Goal: Task Accomplishment & Management: Manage account settings

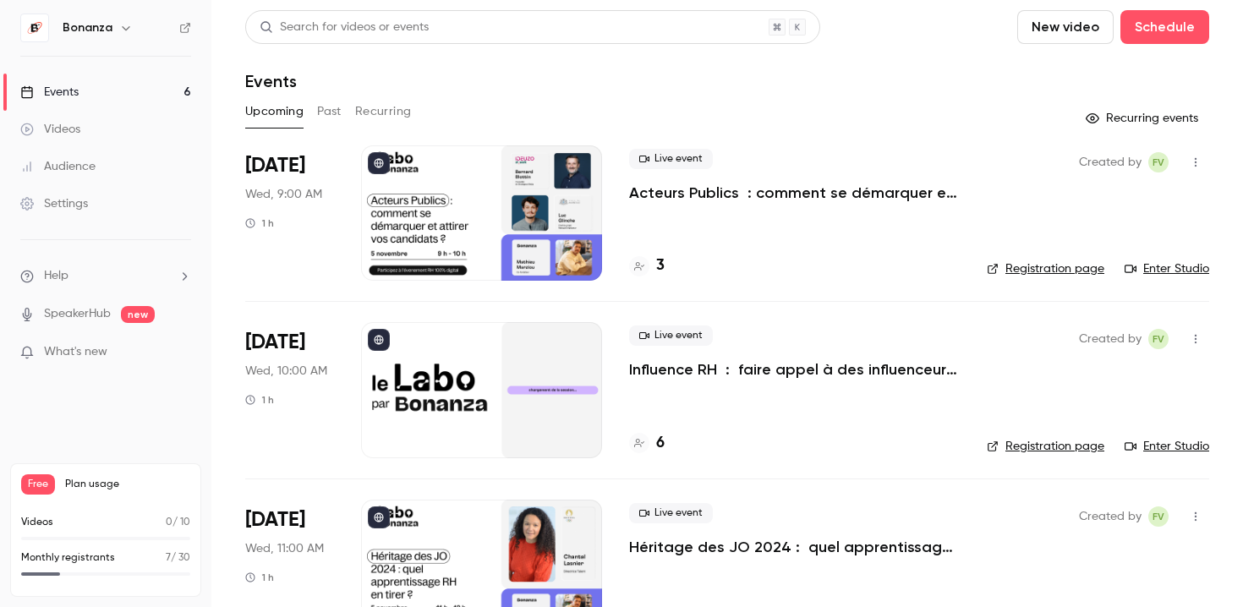
click at [534, 213] on div at bounding box center [481, 212] width 241 height 135
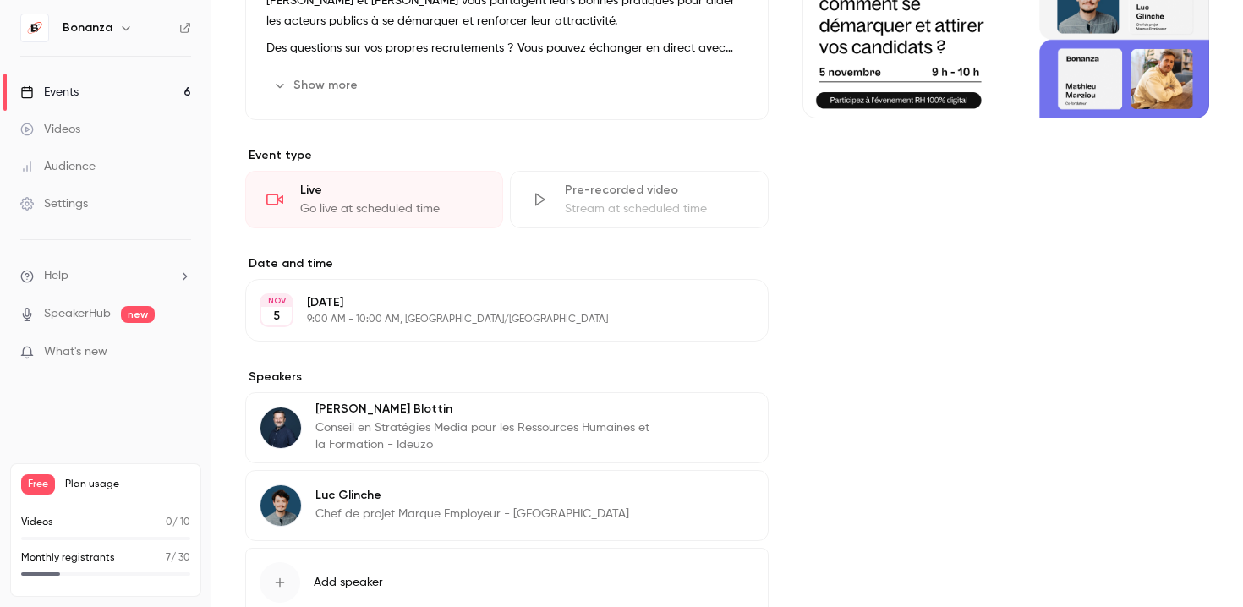
scroll to position [300, 0]
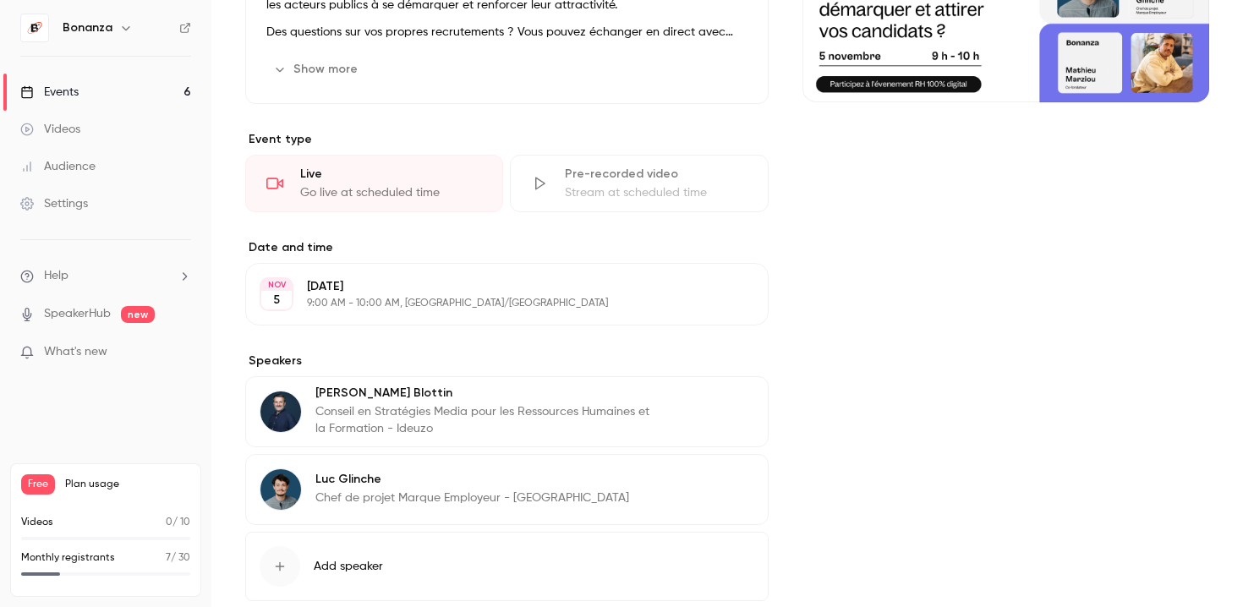
click at [709, 296] on icon "button" at bounding box center [707, 294] width 14 height 14
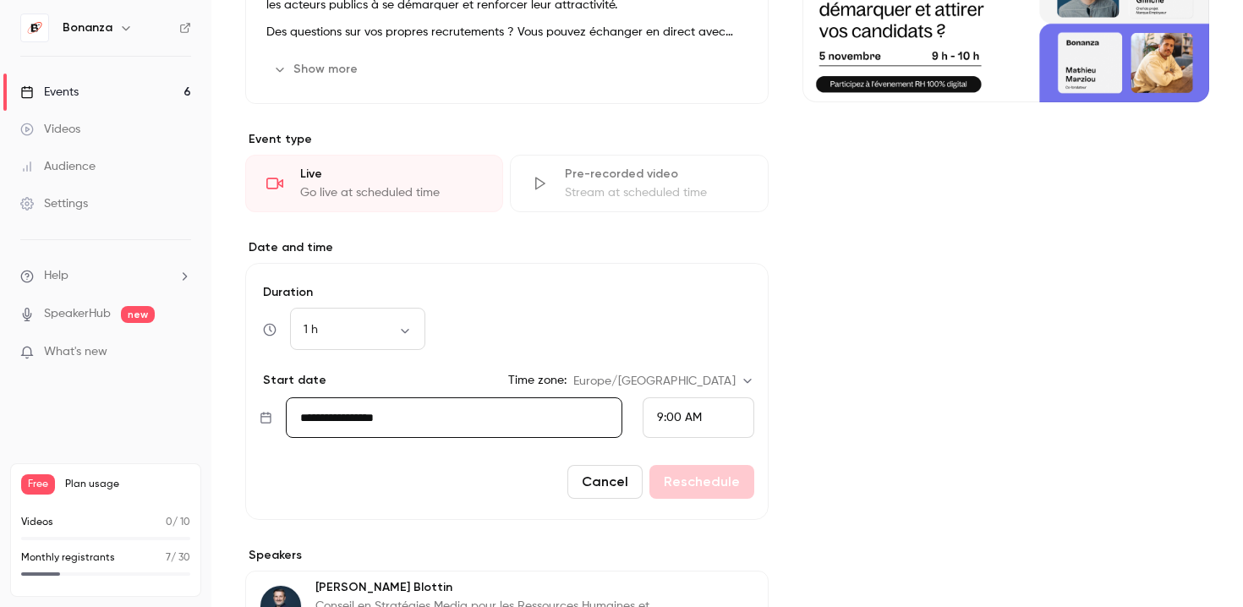
click at [365, 420] on input "**********" at bounding box center [454, 417] width 336 height 41
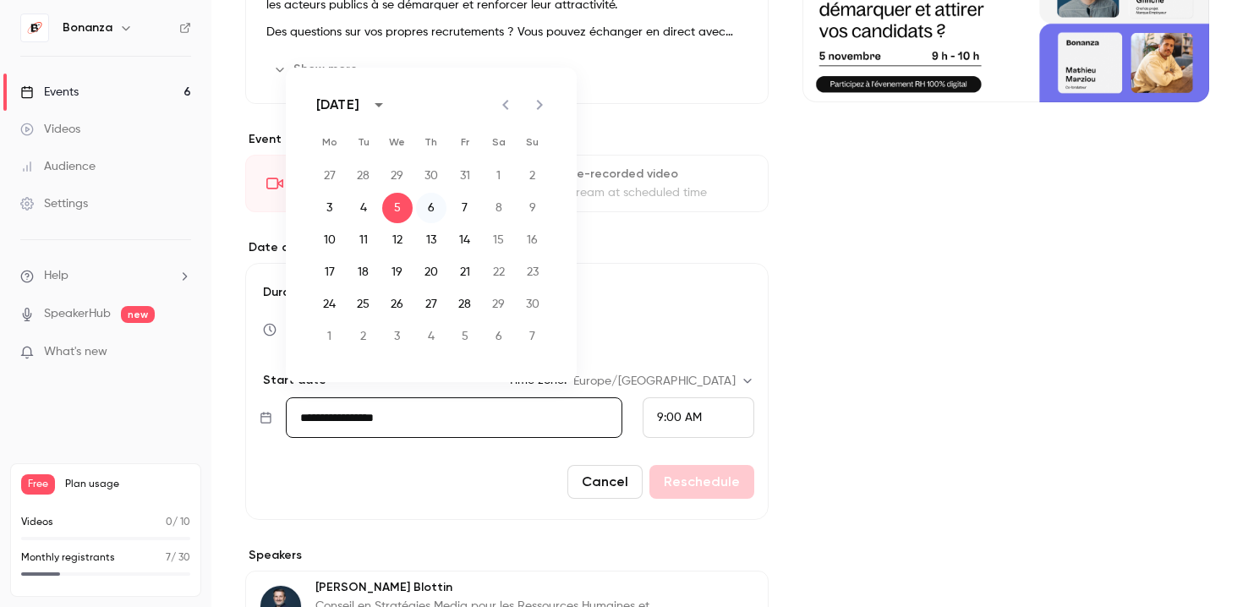
click at [429, 210] on button "6" at bounding box center [431, 208] width 30 height 30
type input "**********"
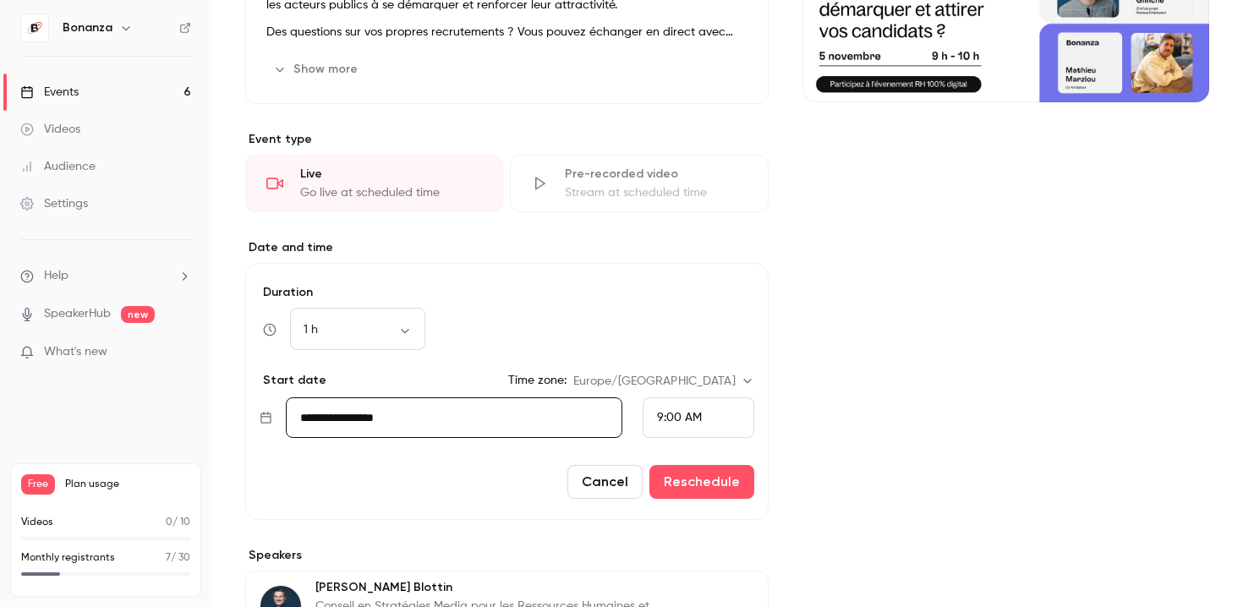
scroll to position [0, 0]
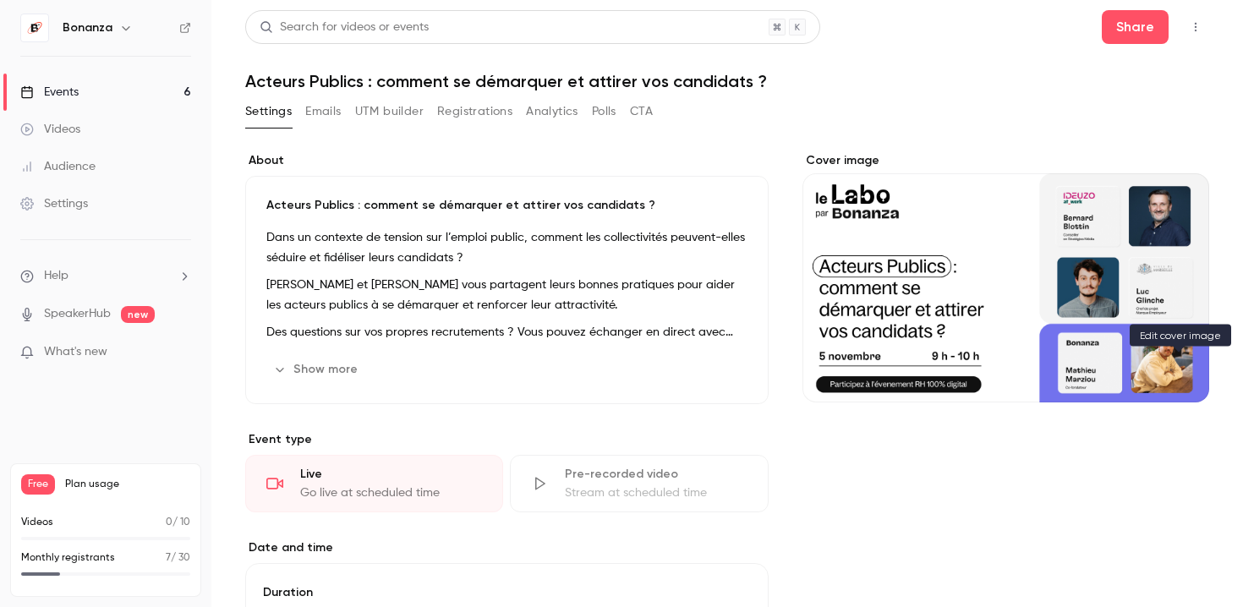
click at [1179, 379] on button "Cover image" at bounding box center [1179, 372] width 34 height 34
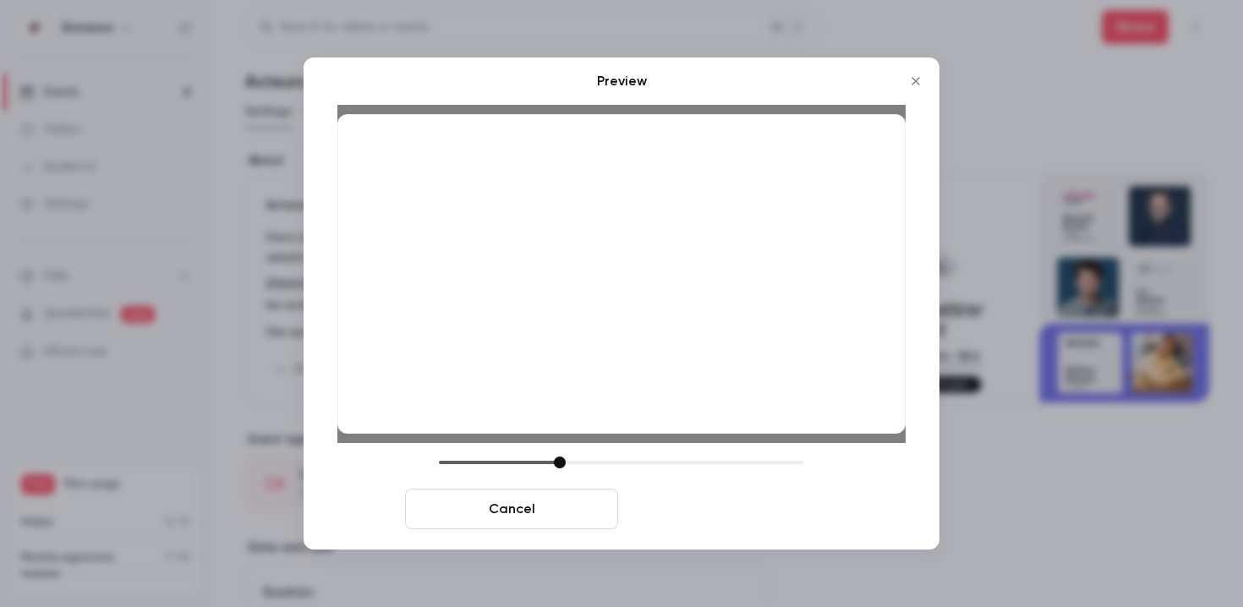
click at [751, 511] on button "Save cover" at bounding box center [731, 509] width 213 height 41
click at [738, 502] on button "Save cover" at bounding box center [731, 509] width 213 height 41
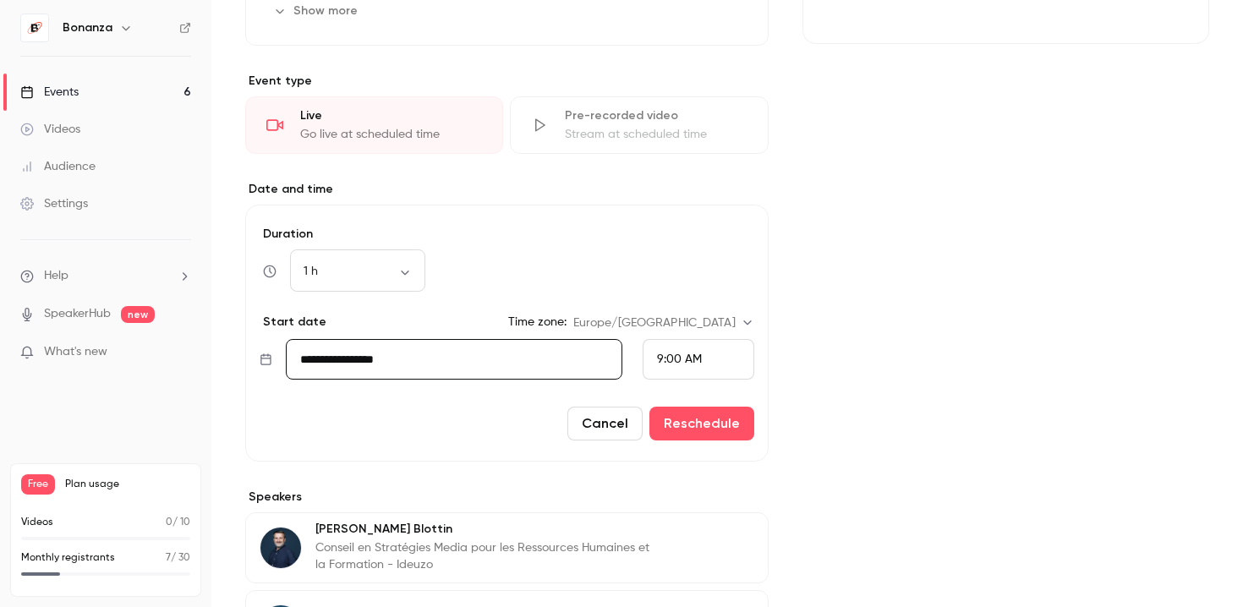
scroll to position [325, 0]
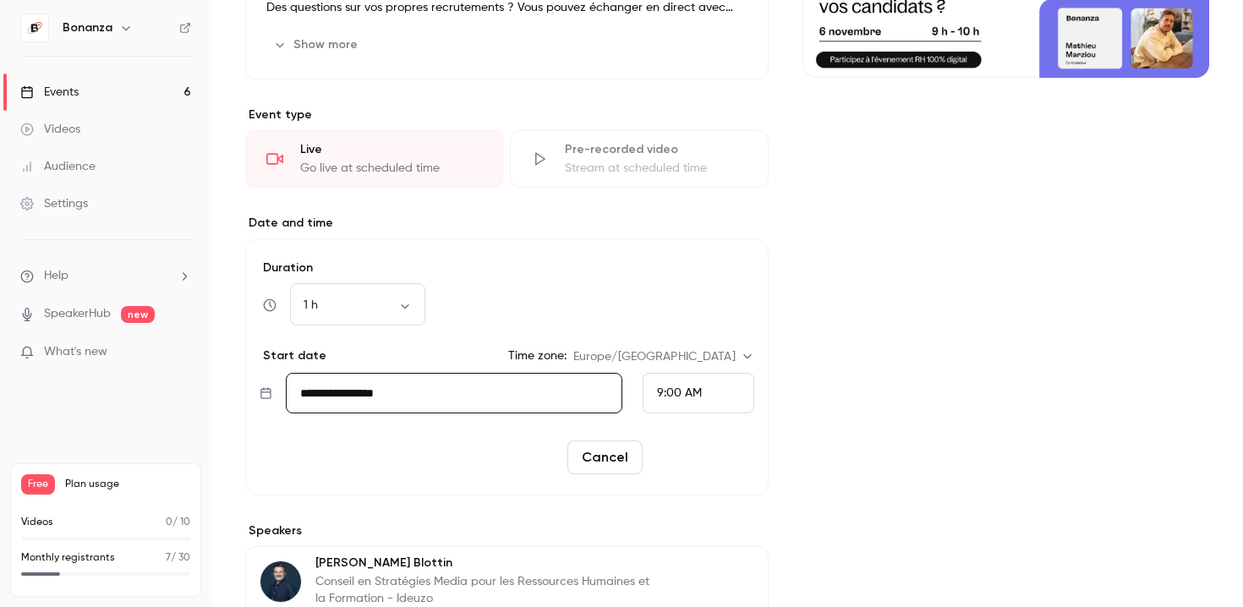
click at [697, 454] on button "Reschedule" at bounding box center [701, 457] width 105 height 34
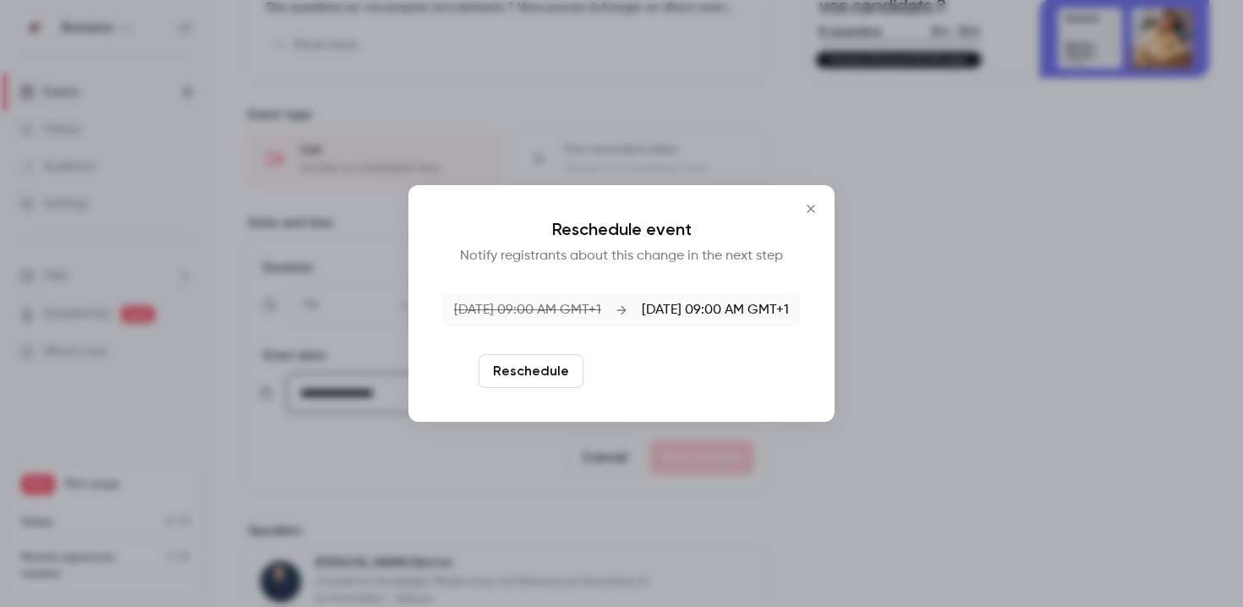
click at [686, 376] on button "Reschedule and notify" at bounding box center [677, 371] width 175 height 34
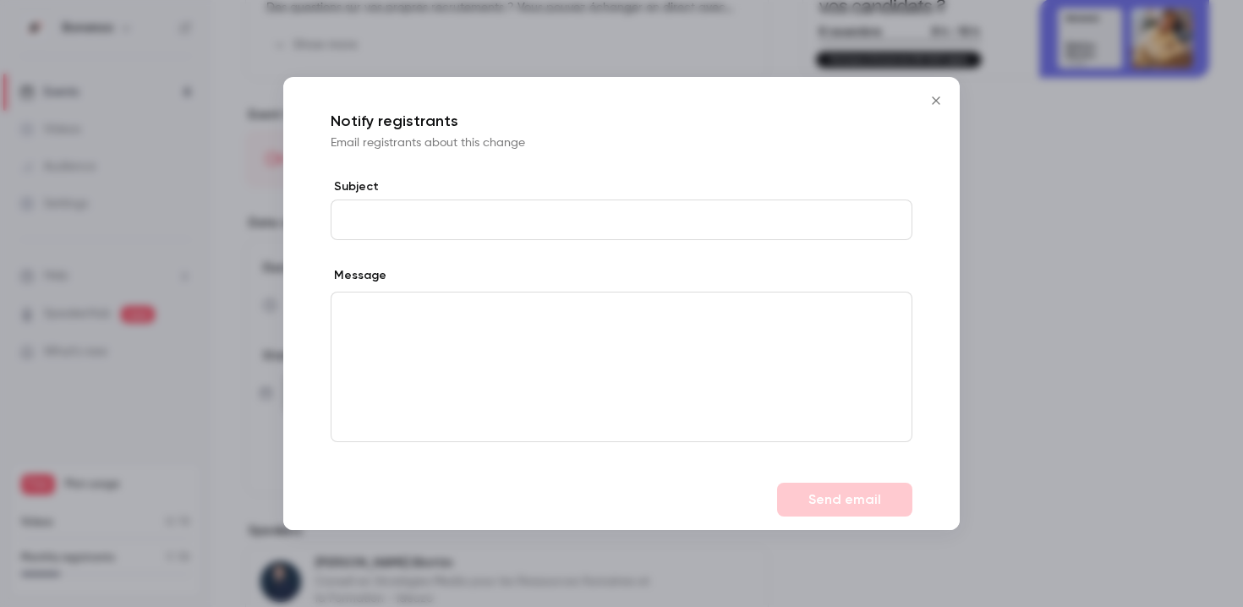
click at [937, 99] on icon "Close" at bounding box center [936, 100] width 8 height 8
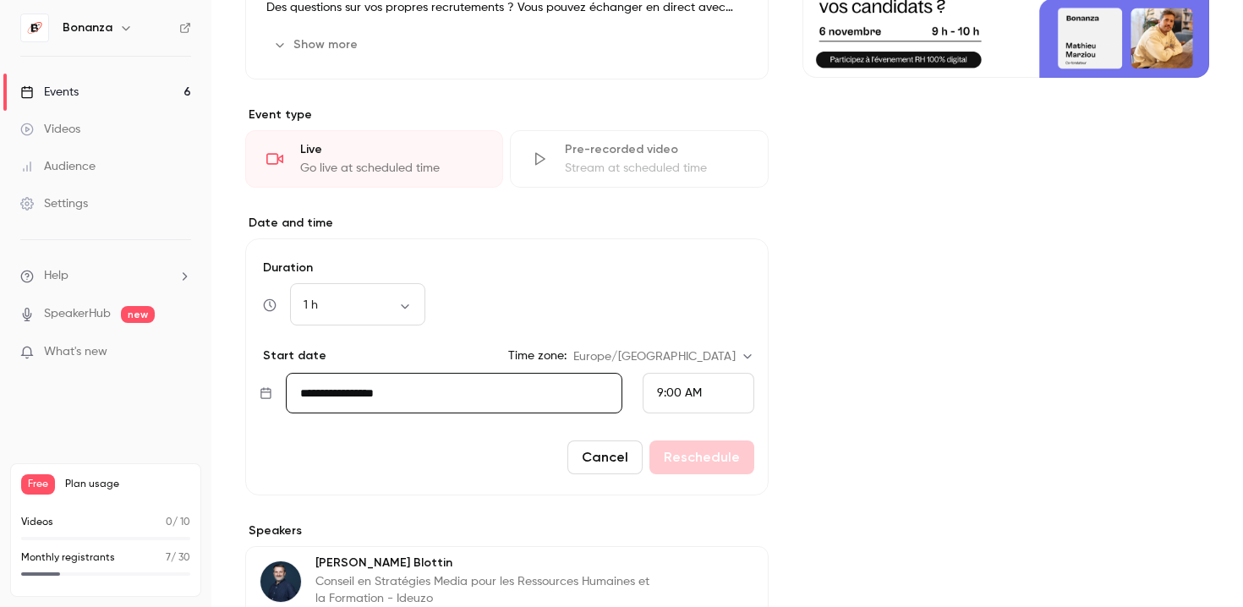
click at [713, 451] on div "Cancel Reschedule" at bounding box center [507, 457] width 495 height 34
click at [103, 85] on link "Events 6" at bounding box center [105, 92] width 211 height 37
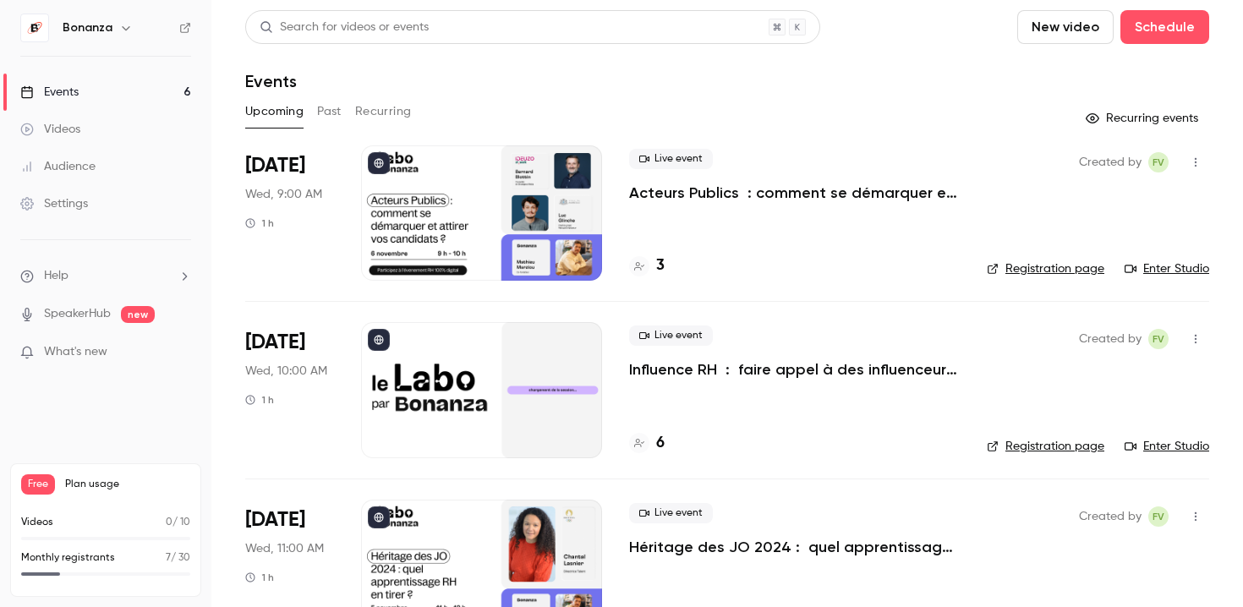
click at [467, 260] on div at bounding box center [481, 212] width 241 height 135
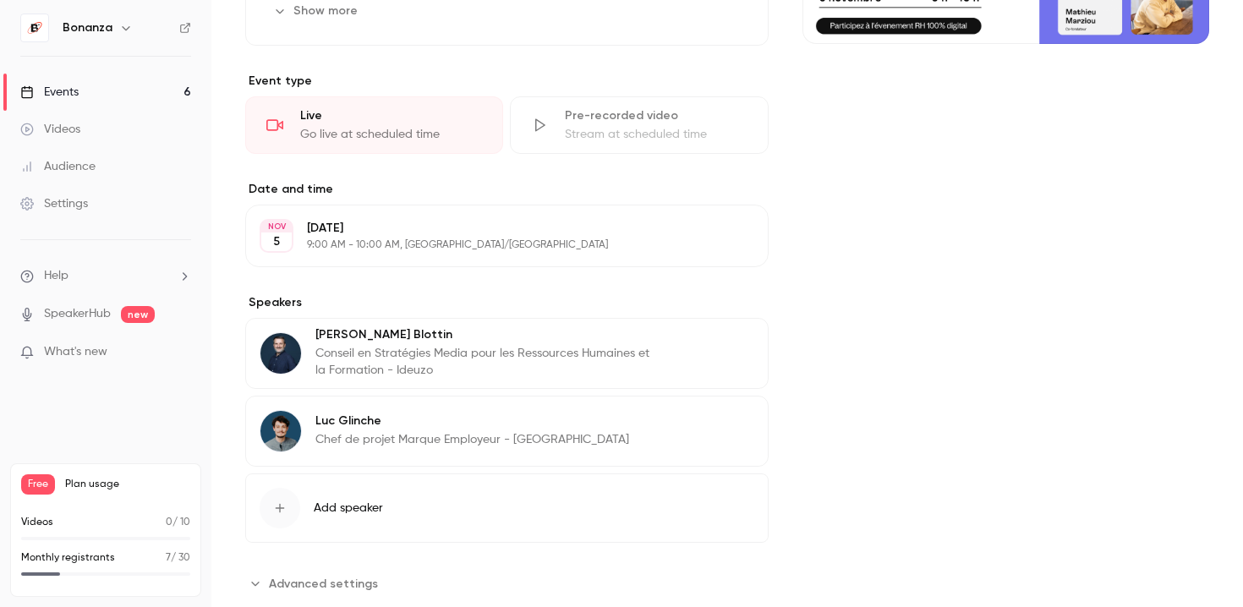
scroll to position [365, 0]
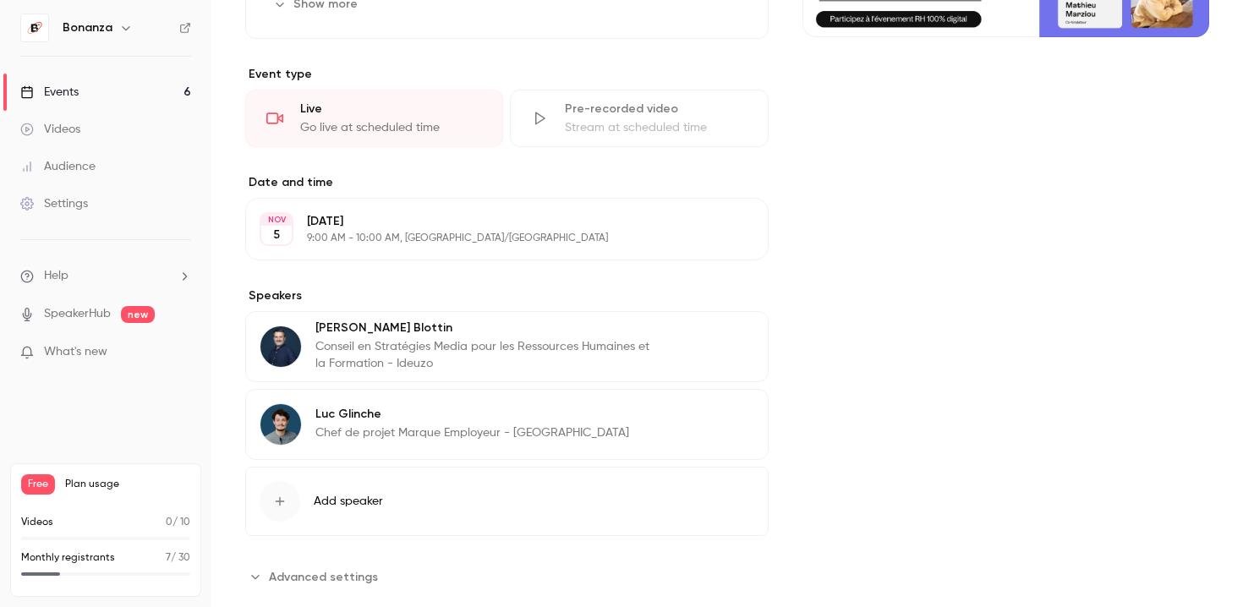
click at [724, 236] on button "Edit" at bounding box center [723, 229] width 62 height 27
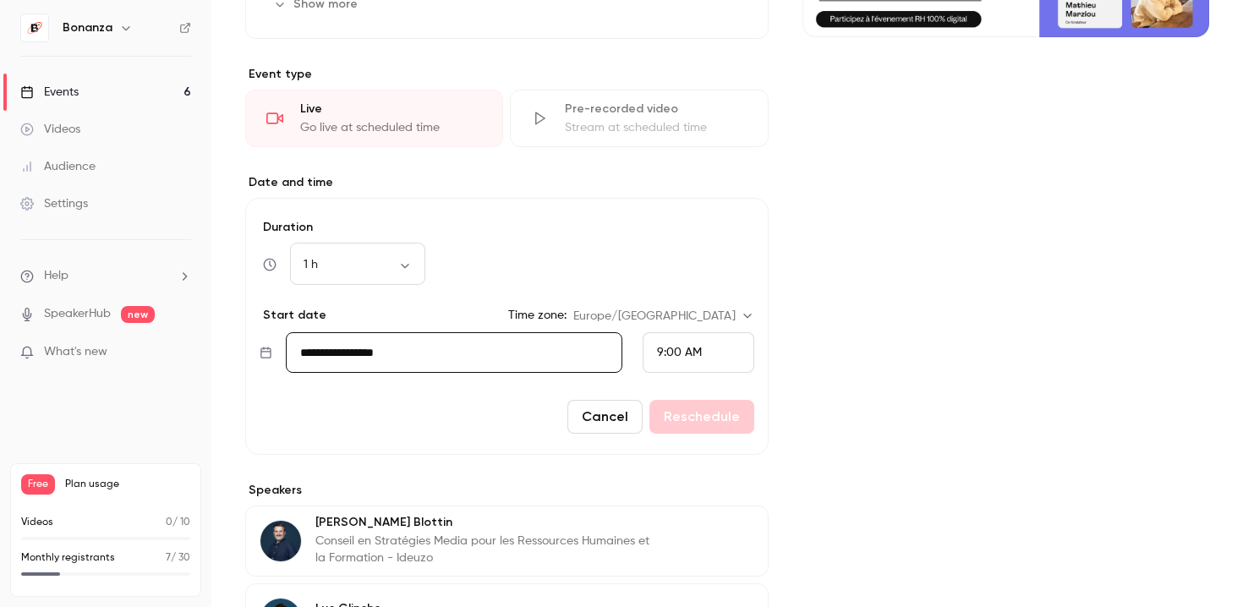
click at [441, 353] on input "**********" at bounding box center [454, 352] width 336 height 41
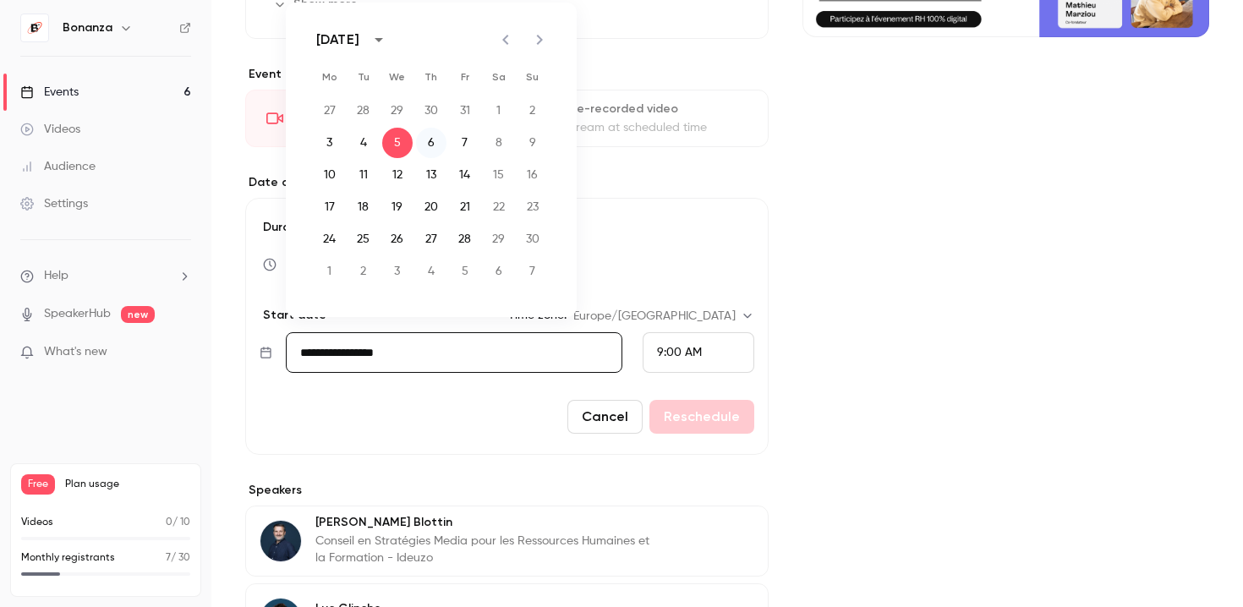
click at [432, 142] on button "6" at bounding box center [431, 143] width 30 height 30
type input "**********"
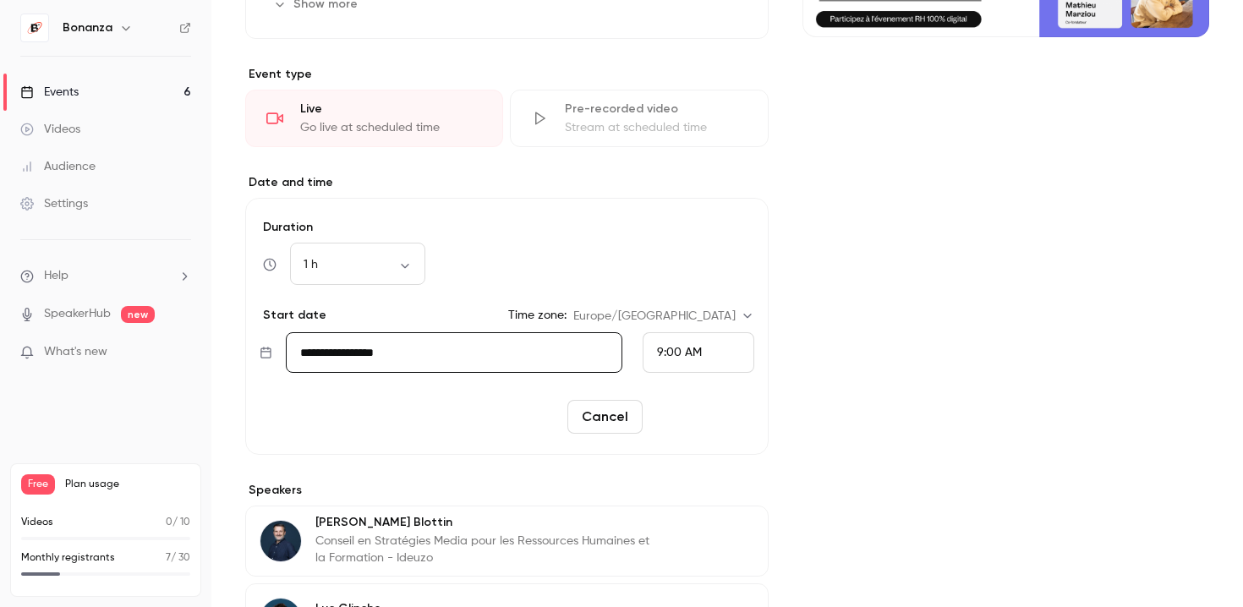
click at [713, 418] on button "Reschedule" at bounding box center [701, 417] width 105 height 34
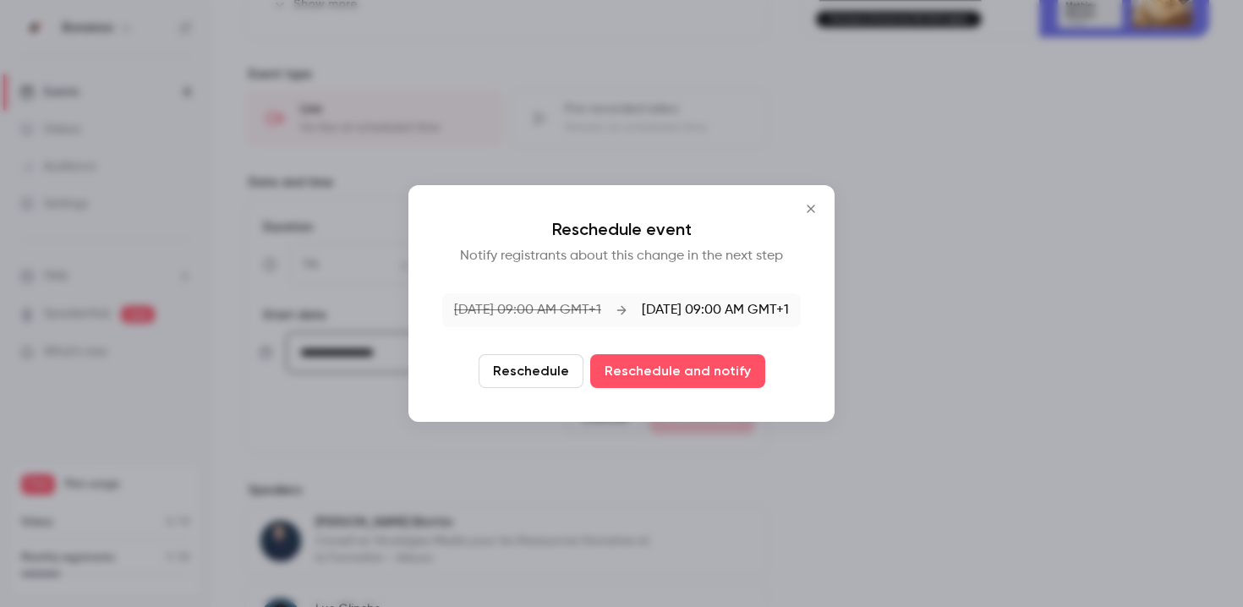
click at [520, 373] on button "Reschedule" at bounding box center [530, 371] width 105 height 34
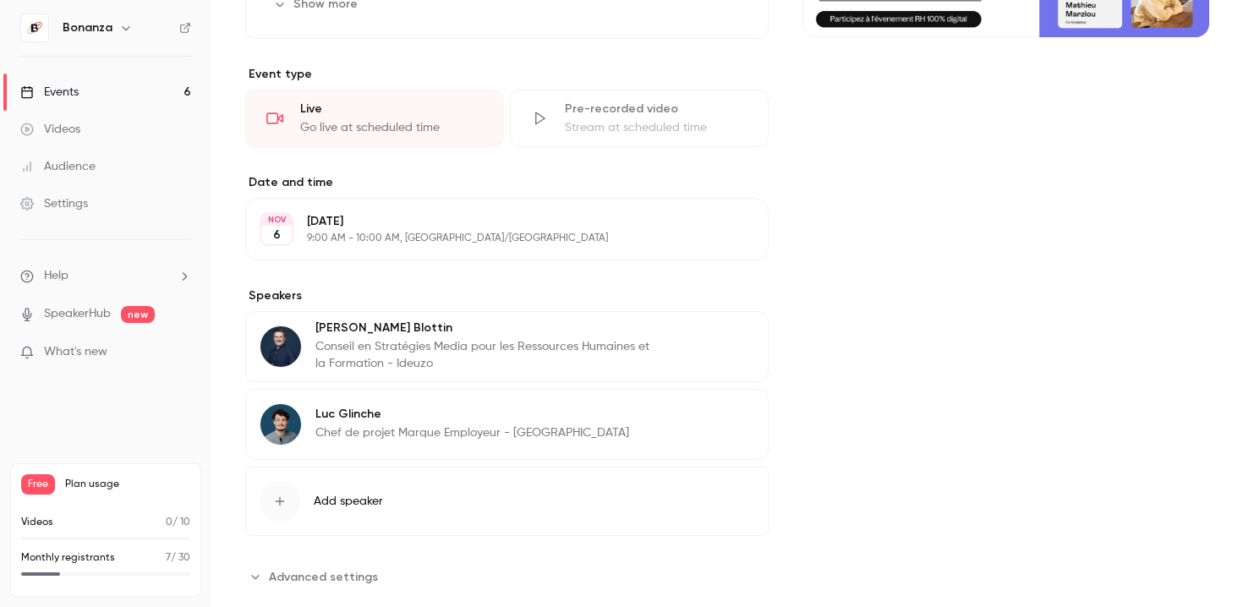
click at [126, 83] on link "Events 6" at bounding box center [105, 92] width 211 height 37
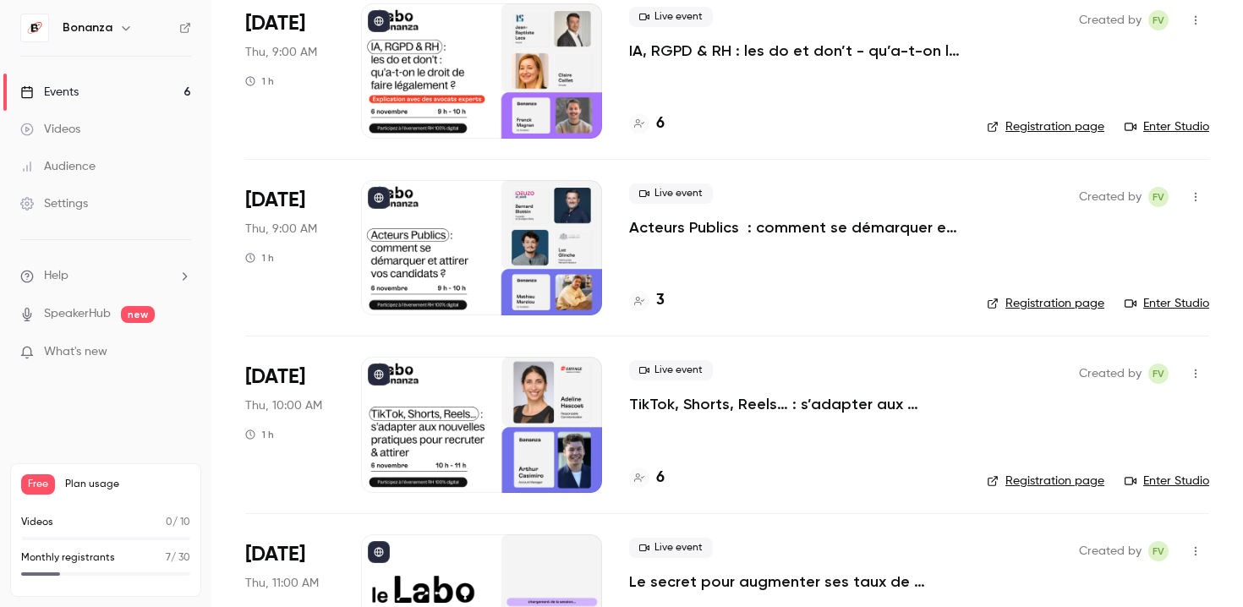
scroll to position [498, 0]
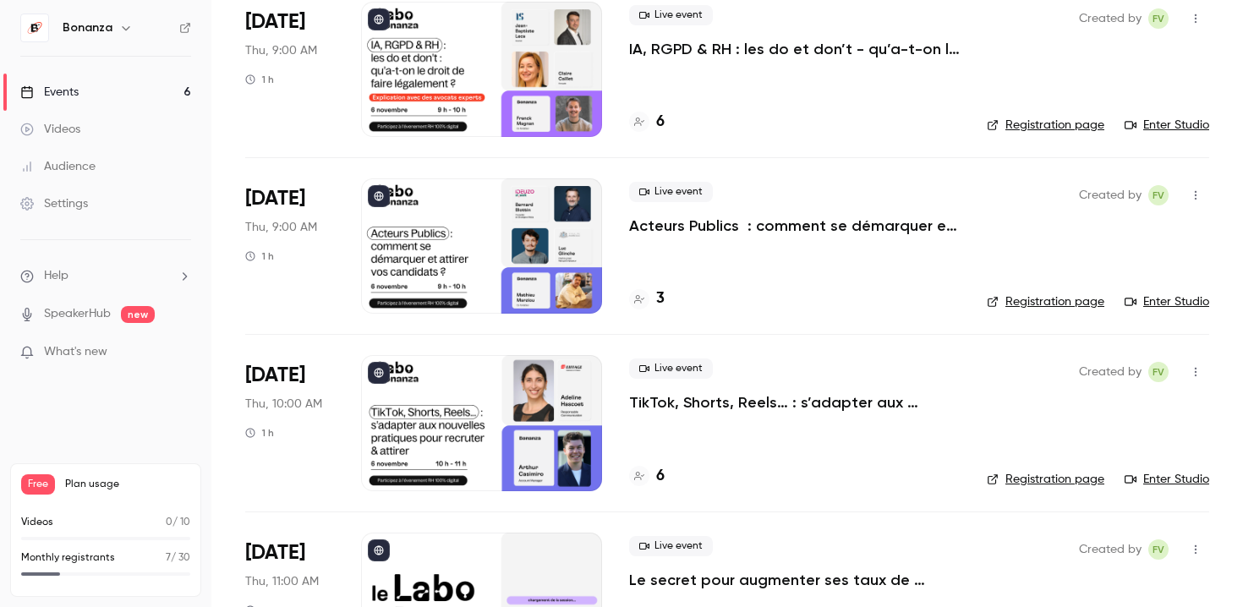
click at [524, 97] on div at bounding box center [481, 69] width 241 height 135
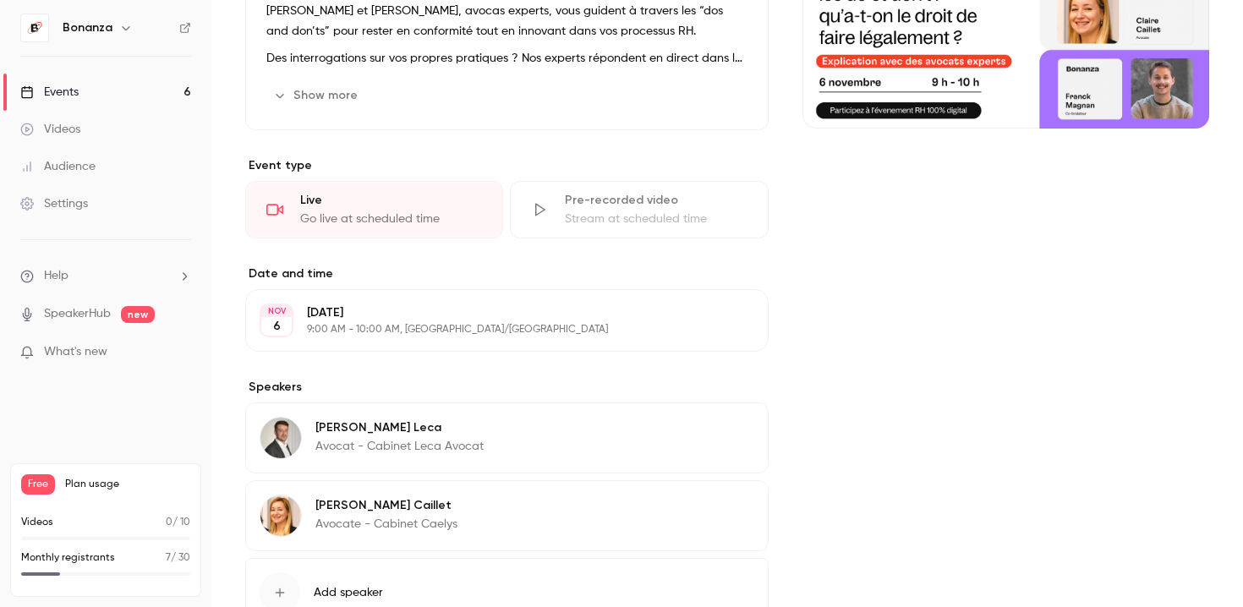
scroll to position [309, 0]
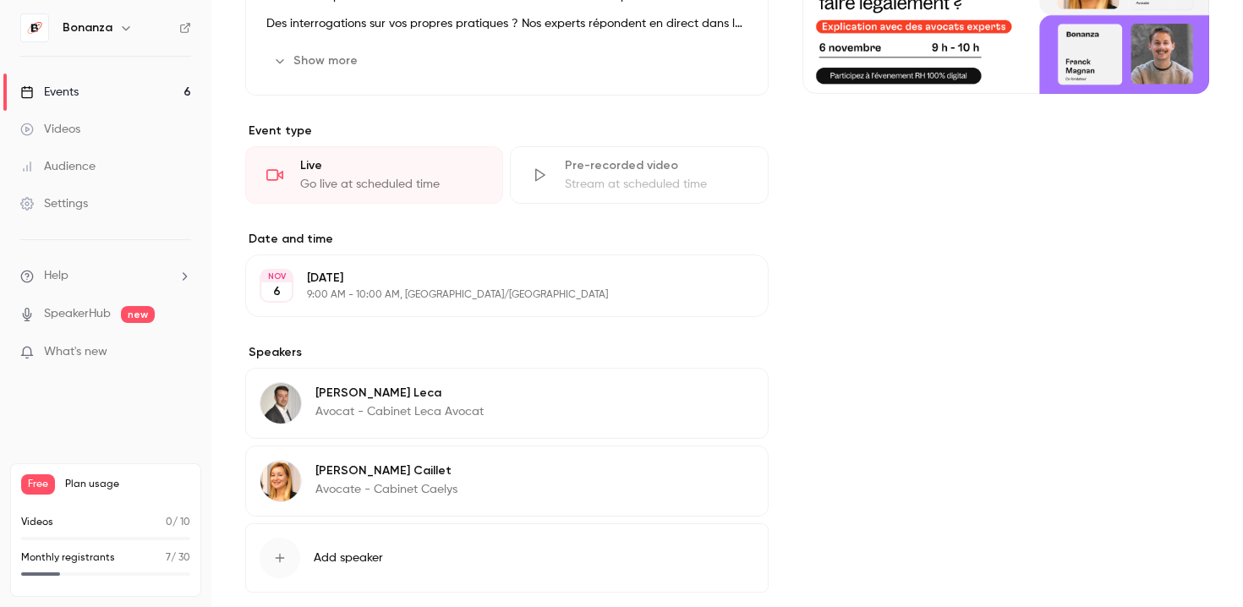
click at [406, 294] on p "9:00 AM - 10:00 AM, [GEOGRAPHIC_DATA]/[GEOGRAPHIC_DATA]" at bounding box center [493, 295] width 372 height 14
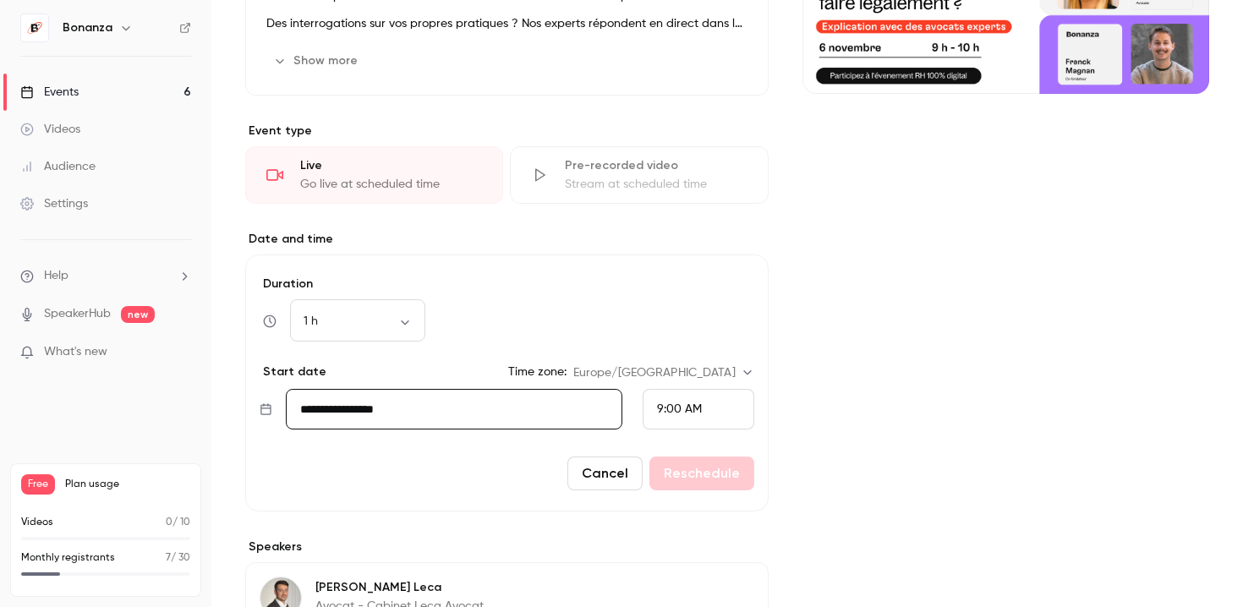
click at [351, 410] on input "**********" at bounding box center [454, 409] width 336 height 41
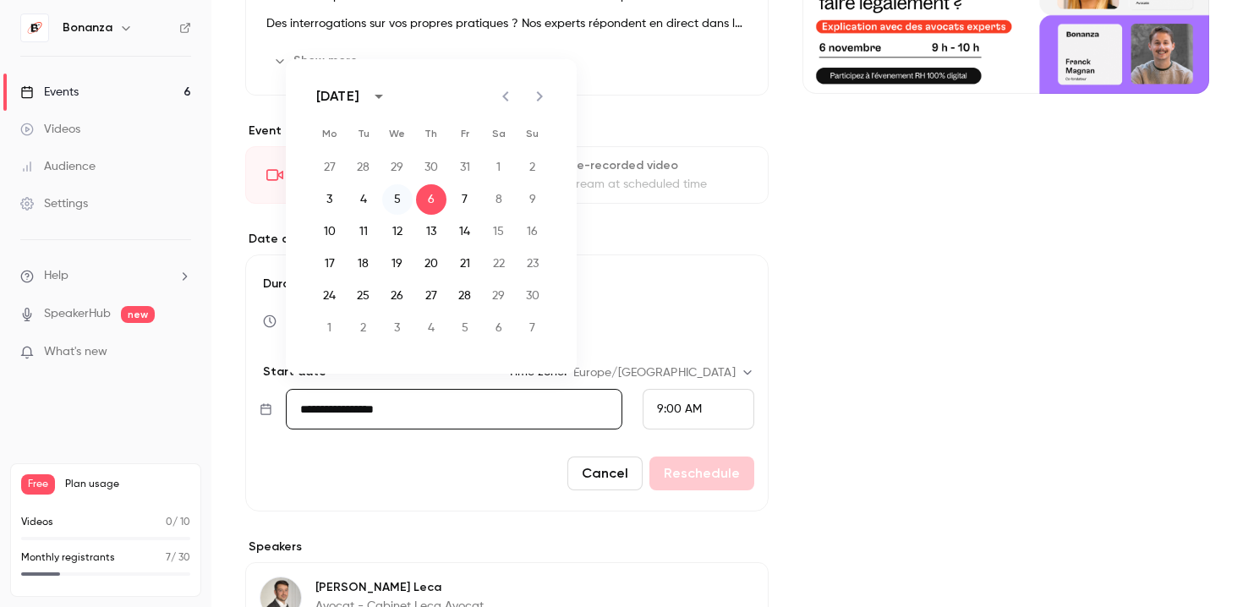
click at [399, 203] on button "5" at bounding box center [397, 199] width 30 height 30
type input "**********"
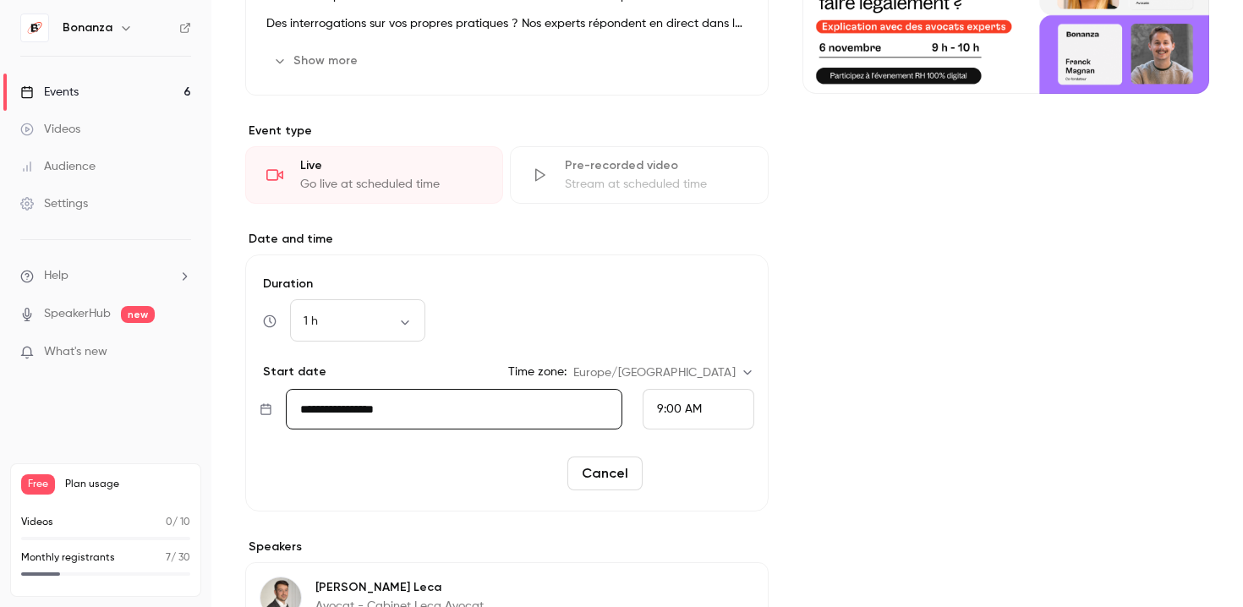
click at [692, 472] on button "Reschedule" at bounding box center [701, 473] width 105 height 34
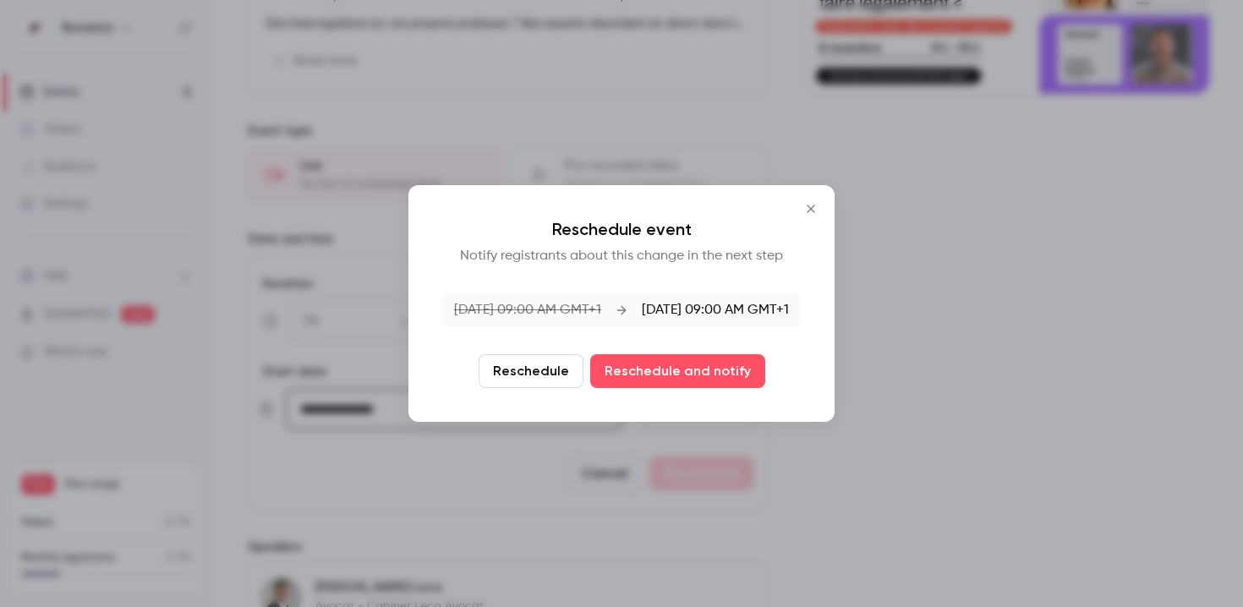
click at [547, 366] on button "Reschedule" at bounding box center [530, 371] width 105 height 34
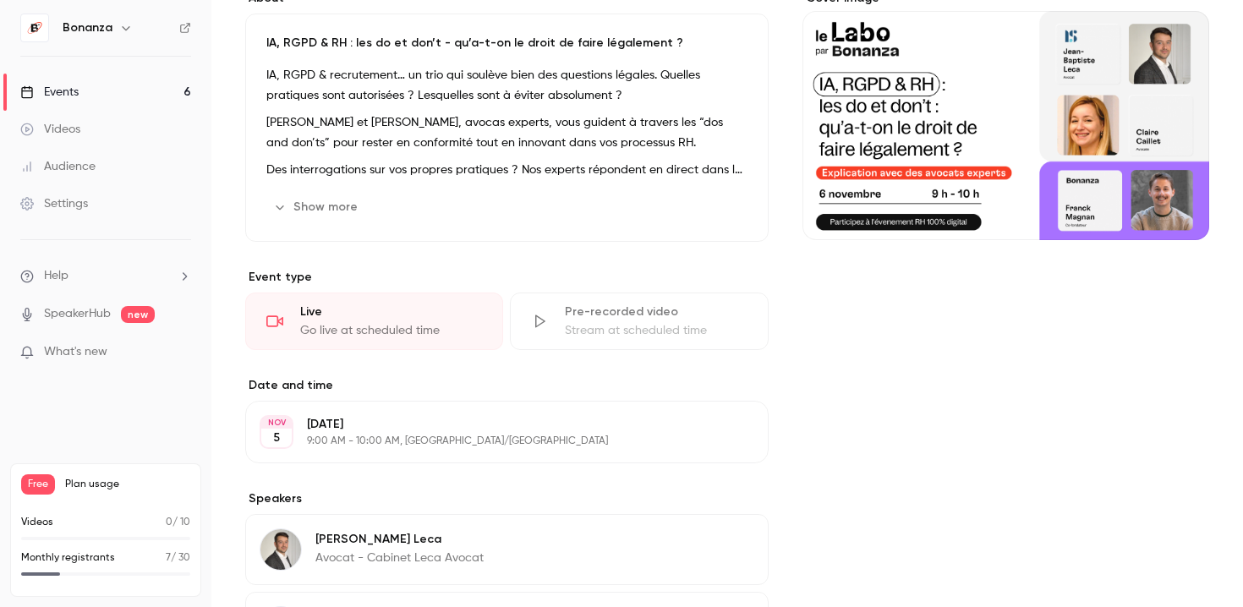
scroll to position [102, 0]
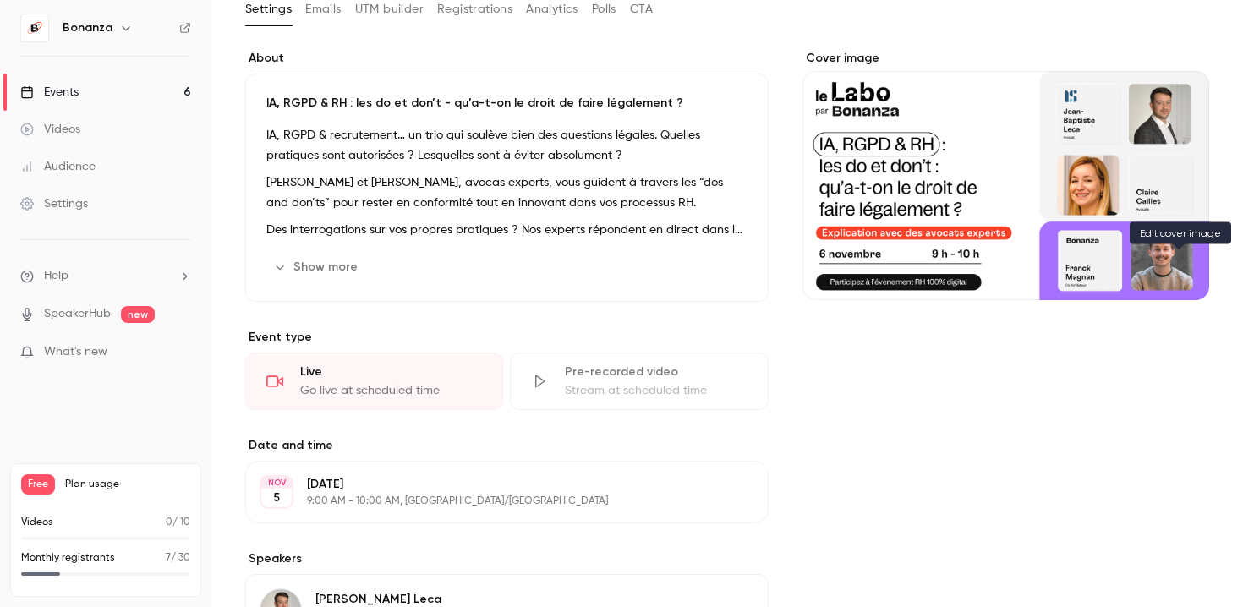
click at [1180, 275] on icon "Cover image" at bounding box center [1178, 270] width 19 height 14
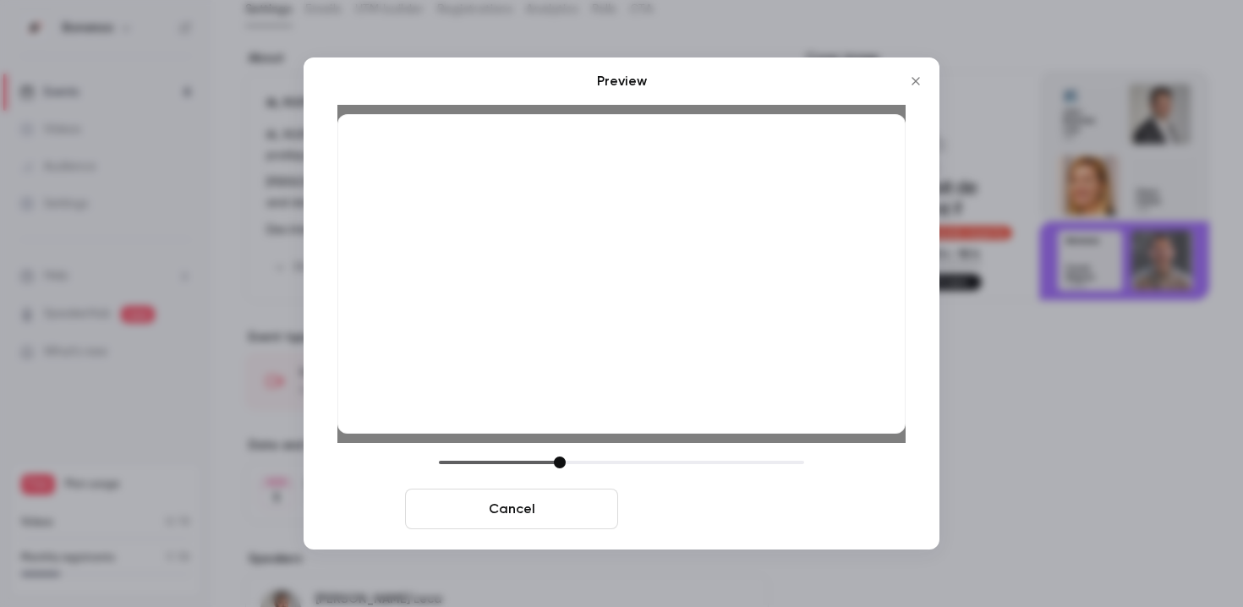
click at [795, 505] on button "Save cover" at bounding box center [731, 509] width 213 height 41
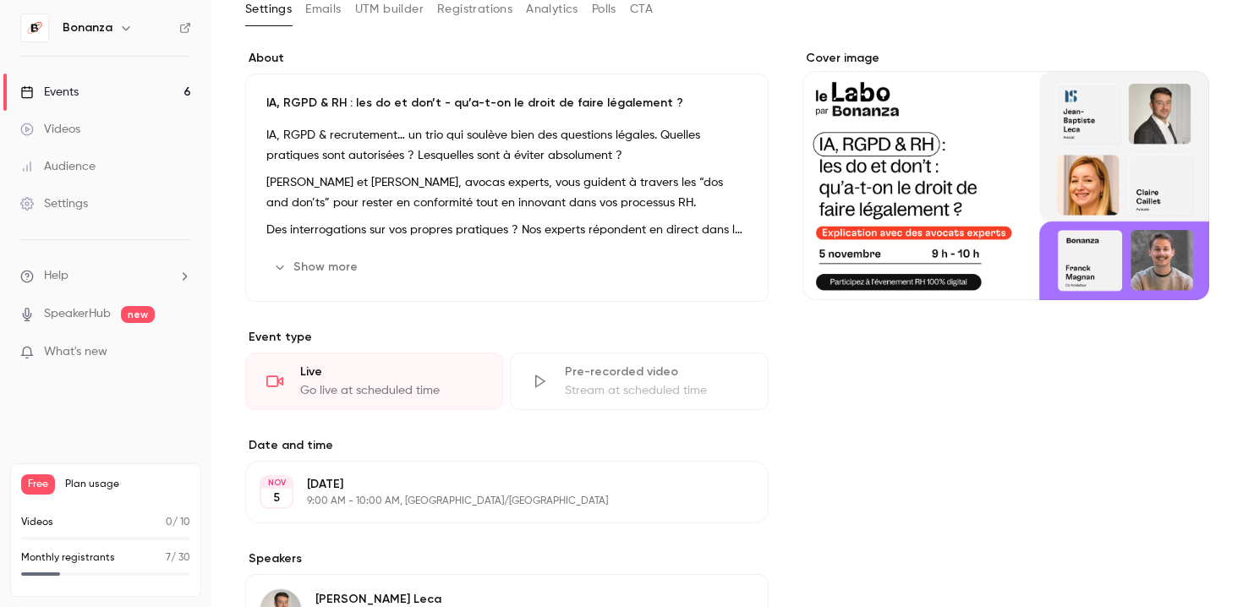
click at [79, 85] on div "Events" at bounding box center [49, 92] width 58 height 17
